Goal: Contribute content: Add original content to the website for others to see

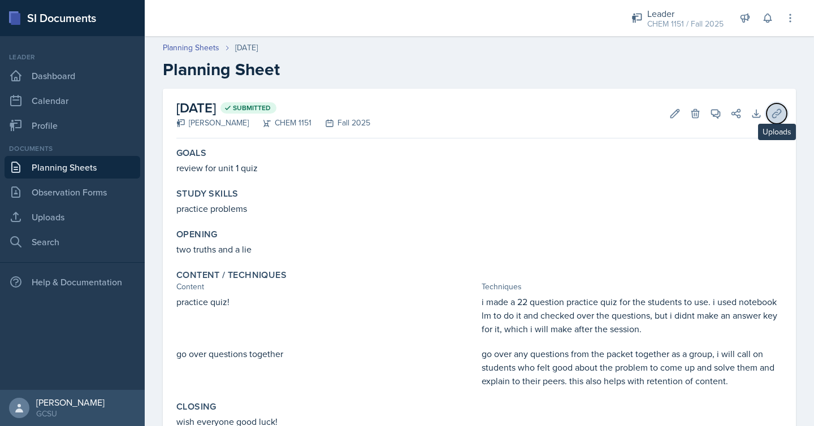
scroll to position [41, 0]
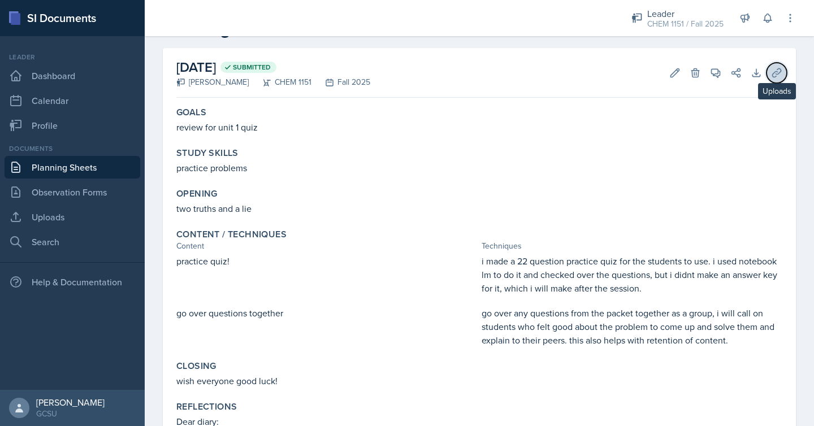
click at [776, 71] on icon at bounding box center [776, 72] width 8 height 8
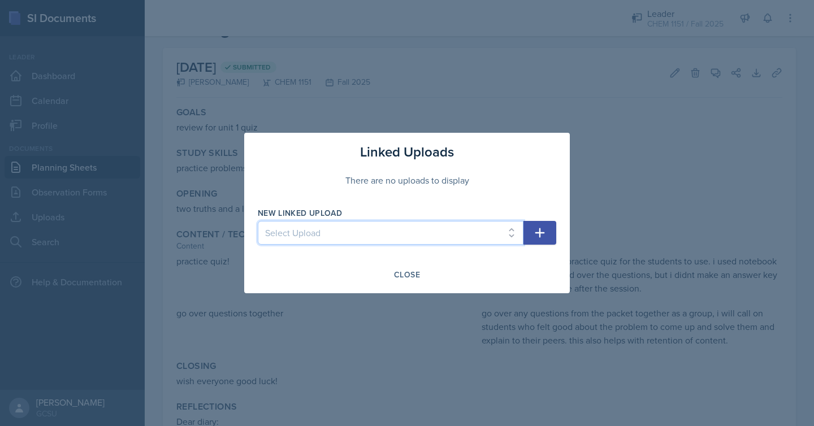
click at [493, 230] on select "Select Upload chem 1151k session 090325" at bounding box center [391, 233] width 266 height 24
click at [537, 235] on icon "button" at bounding box center [540, 233] width 14 height 14
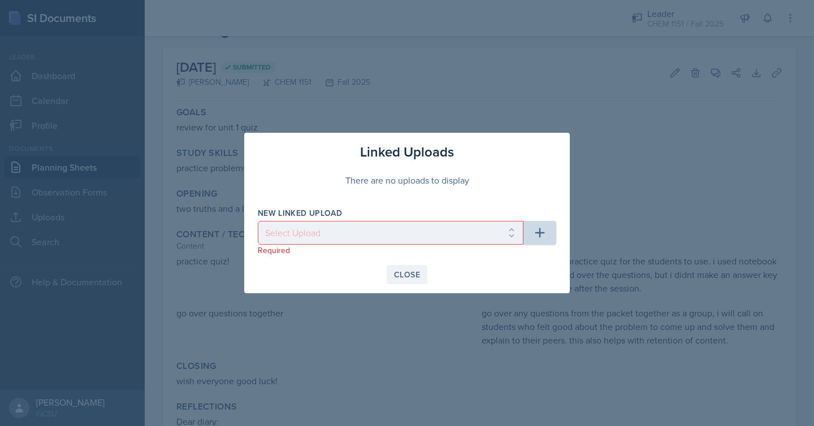
click at [400, 266] on button "Close" at bounding box center [406, 274] width 41 height 19
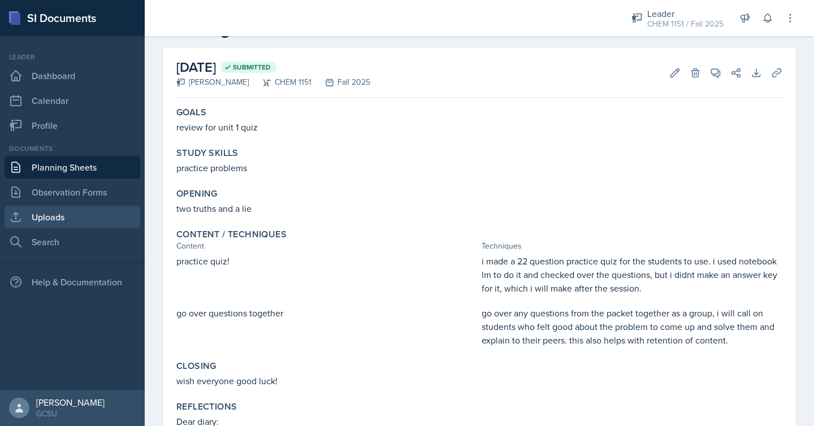
click at [95, 219] on link "Uploads" at bounding box center [73, 217] width 136 height 23
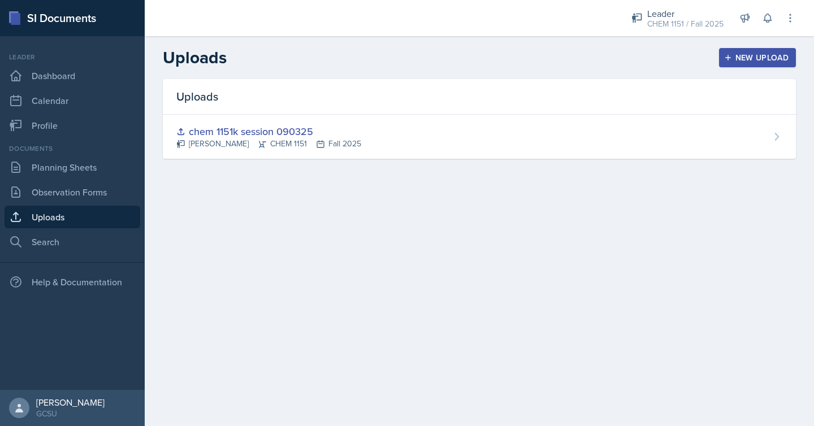
click at [725, 62] on button "New Upload" at bounding box center [757, 57] width 77 height 19
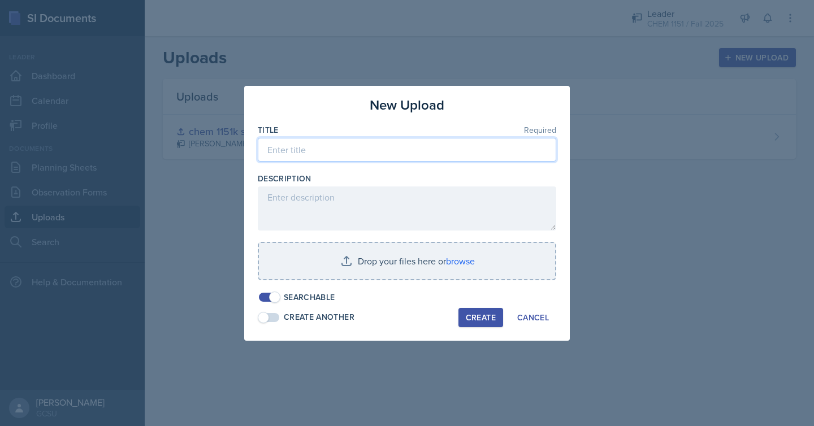
click at [503, 147] on input at bounding box center [407, 150] width 298 height 24
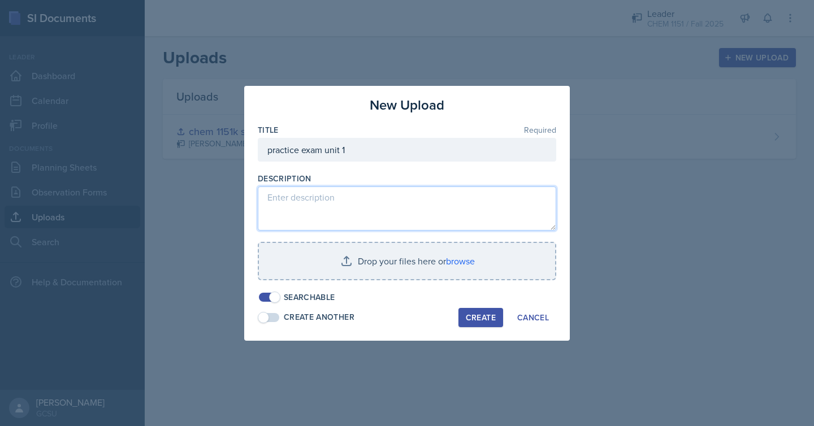
click at [425, 201] on textarea at bounding box center [407, 208] width 298 height 44
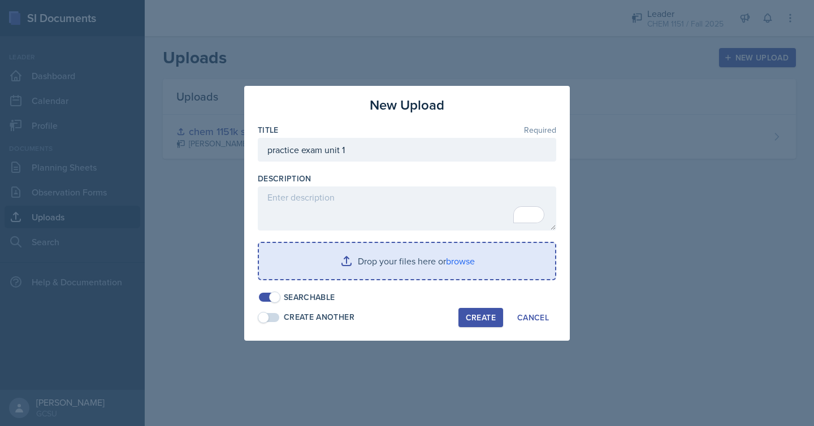
click at [465, 263] on input "file" at bounding box center [407, 261] width 296 height 36
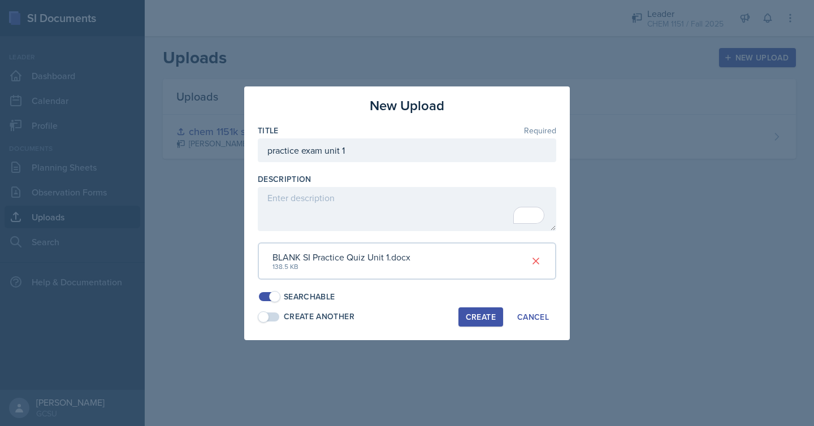
click at [332, 316] on div "Create Another" at bounding box center [319, 317] width 71 height 12
click at [321, 320] on div "Create Another" at bounding box center [319, 317] width 71 height 12
click at [304, 317] on div "Create Another" at bounding box center [319, 317] width 71 height 12
click at [368, 150] on input "practice exam unit 1" at bounding box center [407, 150] width 298 height 24
click at [310, 151] on input "practice exam unit 1- blank" at bounding box center [407, 150] width 298 height 24
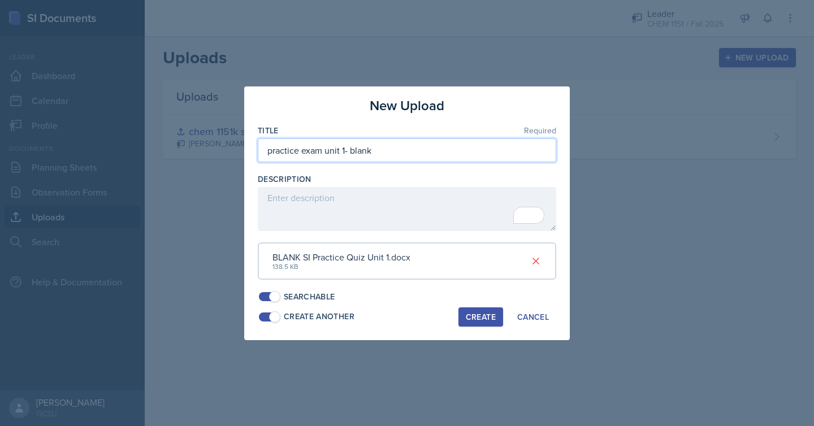
click at [310, 151] on input "practice exam unit 1- blank" at bounding box center [407, 150] width 298 height 24
type input "practice quiz unit 1- blank"
click at [464, 319] on button "Create" at bounding box center [480, 316] width 45 height 19
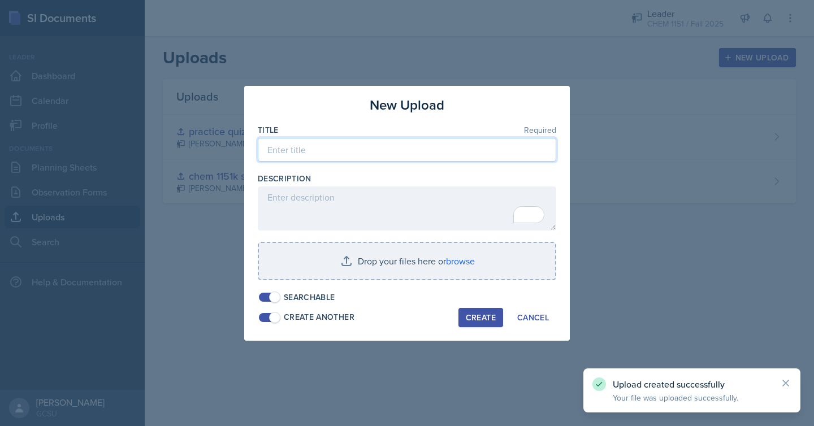
click at [377, 154] on input at bounding box center [407, 150] width 298 height 24
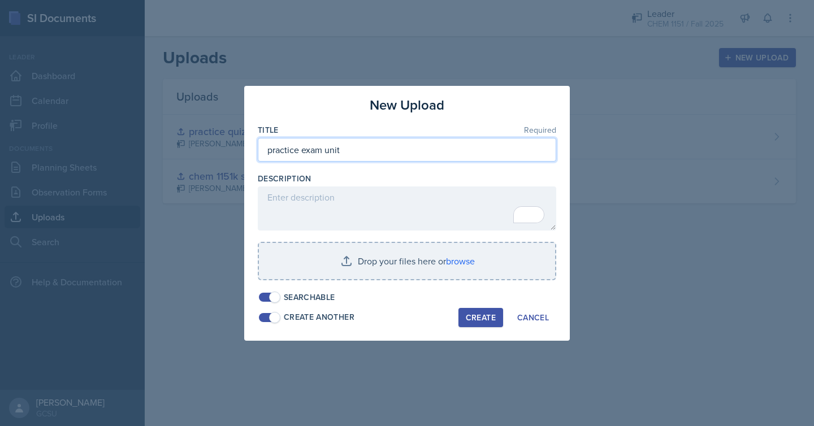
click at [311, 149] on input "practice exam unit" at bounding box center [407, 150] width 298 height 24
click at [342, 152] on input "practice quiz unit" at bounding box center [407, 150] width 298 height 24
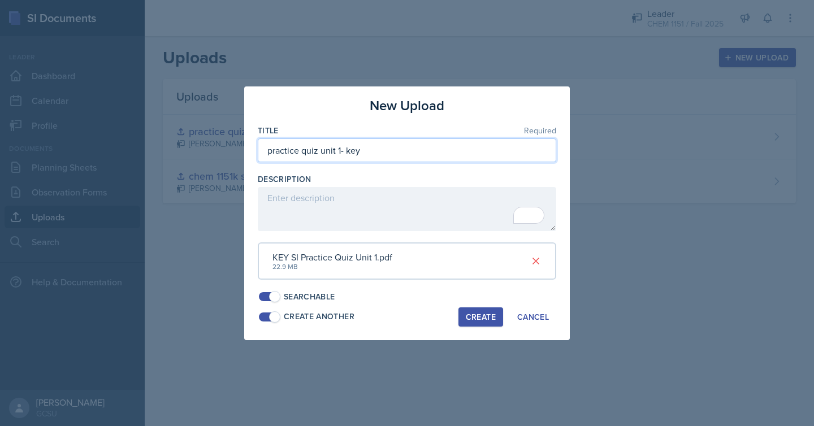
type input "practice quiz unit 1- key"
click at [490, 315] on div "Create" at bounding box center [481, 316] width 30 height 9
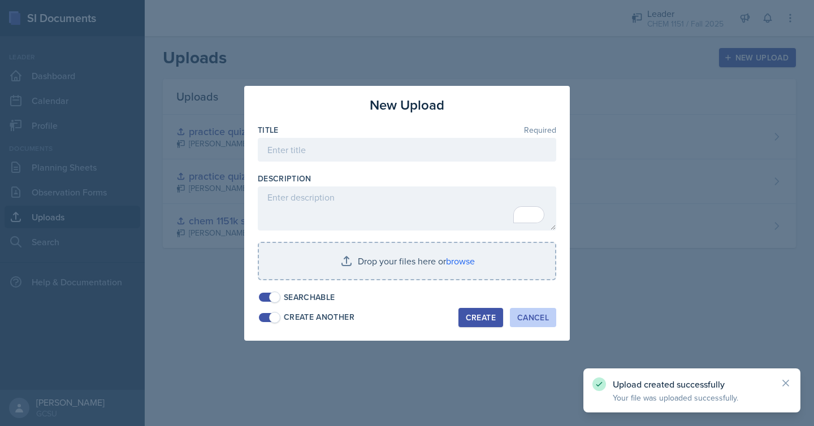
click at [540, 319] on div "Cancel" at bounding box center [533, 317] width 32 height 9
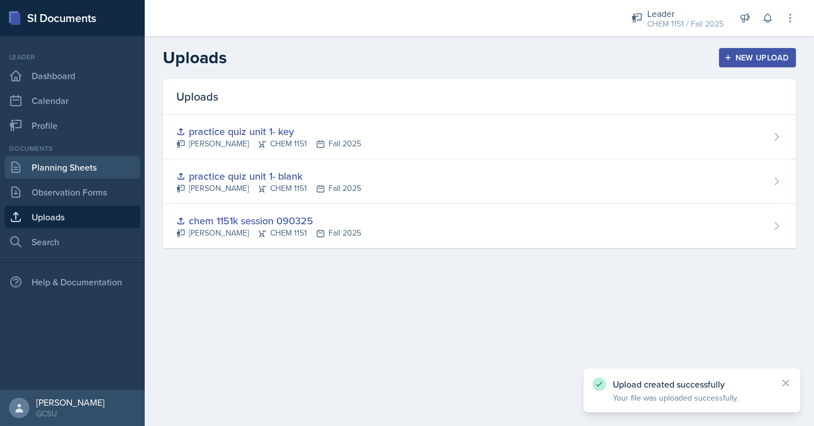
click at [100, 176] on link "Planning Sheets" at bounding box center [73, 167] width 136 height 23
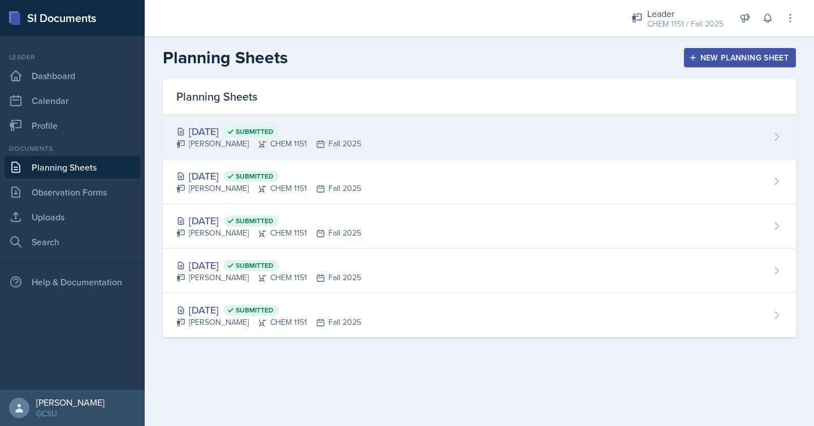
click at [358, 142] on div "[DATE] Submitted [PERSON_NAME] CHEM 1151 Fall 2025" at bounding box center [479, 137] width 633 height 45
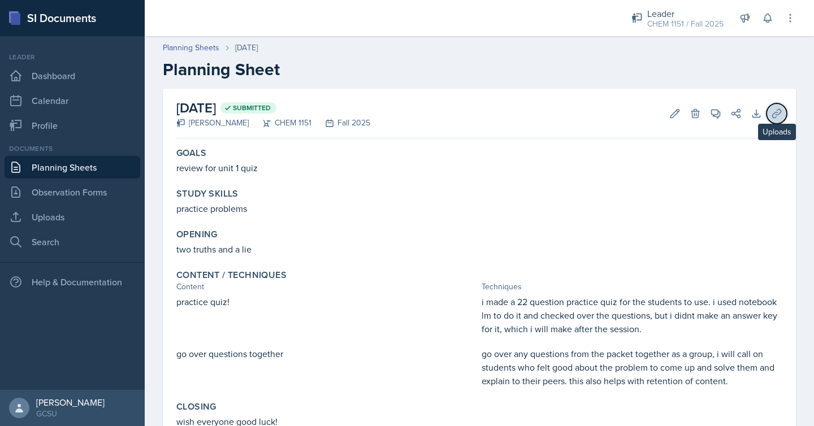
click at [771, 114] on icon at bounding box center [776, 113] width 11 height 11
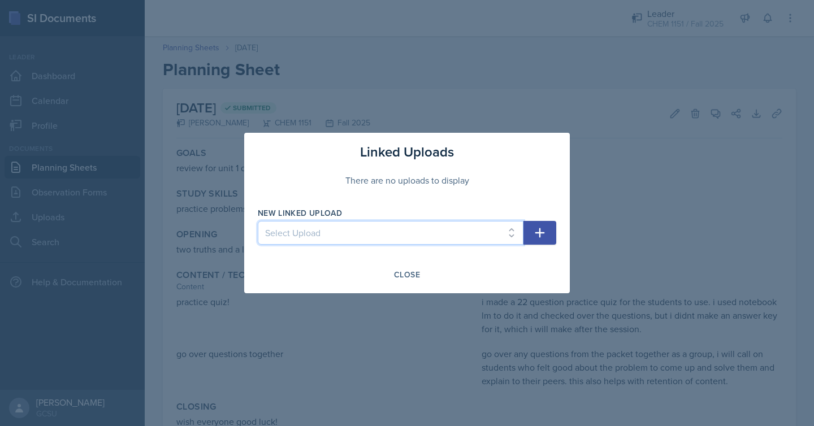
click at [506, 241] on select "Select Upload chem 1151k session 090325 practice quiz unit 1- blank practice qu…" at bounding box center [391, 233] width 266 height 24
select select "f654b92b-8357-45fe-aeee-4cdef84cbc9f"
click at [258, 221] on select "Select Upload chem 1151k session 090325 practice quiz unit 1- blank practice qu…" at bounding box center [391, 233] width 266 height 24
click at [543, 237] on icon "button" at bounding box center [540, 233] width 14 height 14
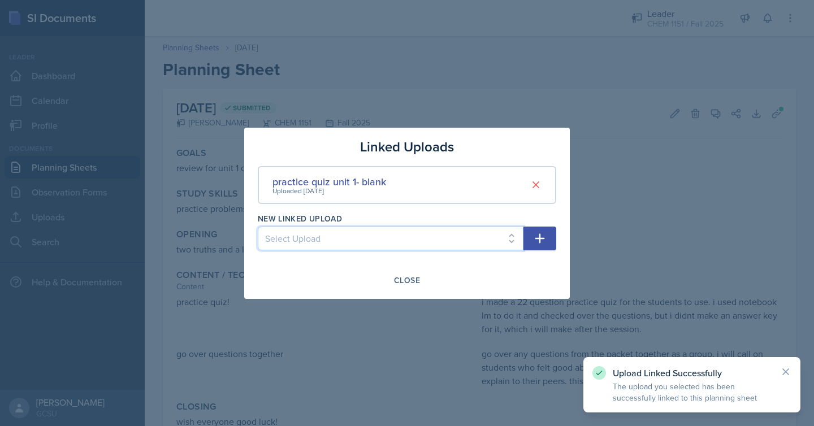
click at [511, 234] on select "Select Upload chem 1151k session 090325 practice quiz unit 1- key" at bounding box center [391, 239] width 266 height 24
select select "ff52ea35-5a82-48a1-909b-9ea626fd6018"
click at [258, 227] on select "Select Upload chem 1151k session 090325 practice quiz unit 1- key" at bounding box center [391, 239] width 266 height 24
click at [543, 238] on icon "button" at bounding box center [540, 239] width 14 height 14
select select
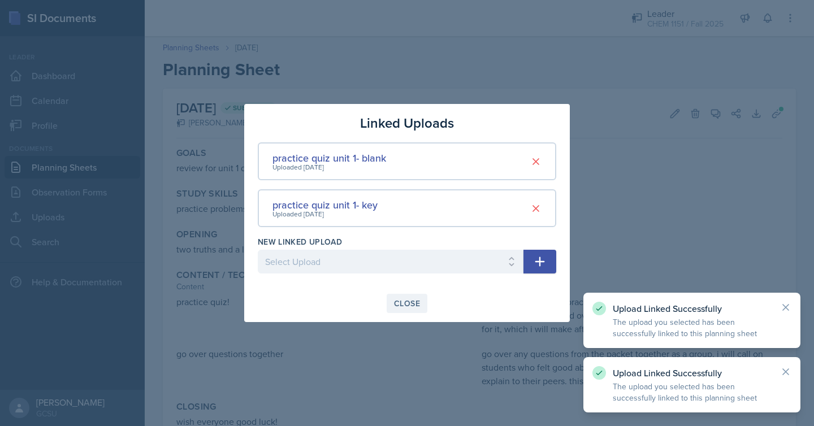
click at [397, 306] on div "Close" at bounding box center [407, 303] width 26 height 9
